Goal: Find specific page/section: Find specific page/section

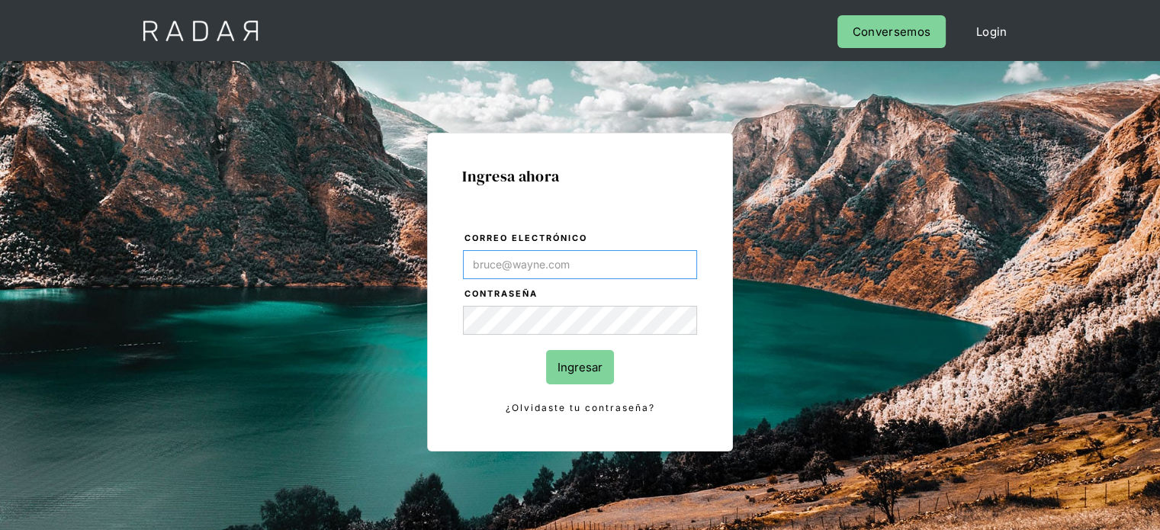
type input "[EMAIL_ADDRESS][PERSON_NAME][DOMAIN_NAME]"
click at [587, 359] on input "Ingresar" at bounding box center [580, 367] width 68 height 34
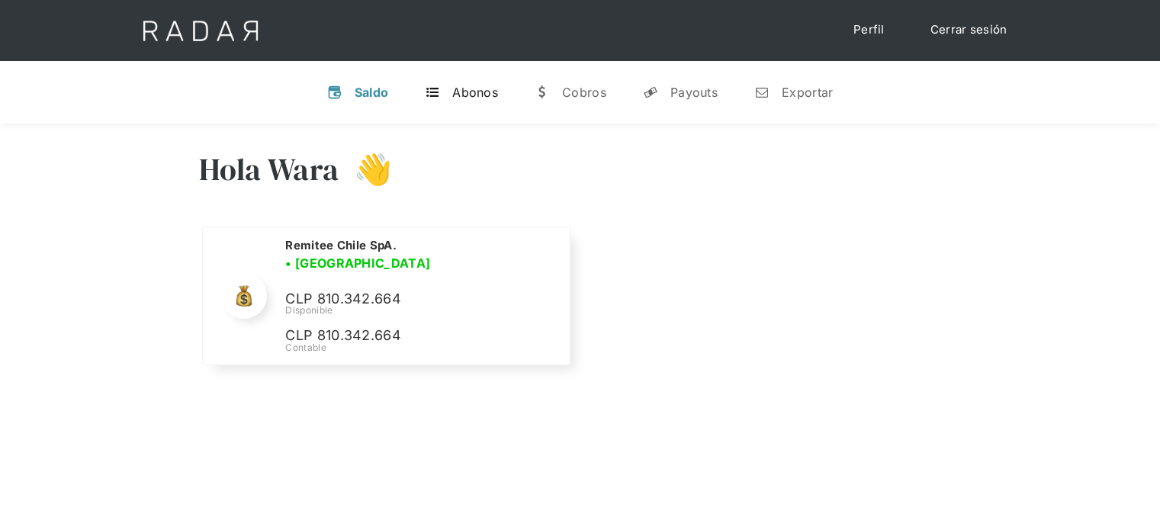
click at [457, 101] on link "t Abonos" at bounding box center [461, 92] width 98 height 40
